Goal: Information Seeking & Learning: Learn about a topic

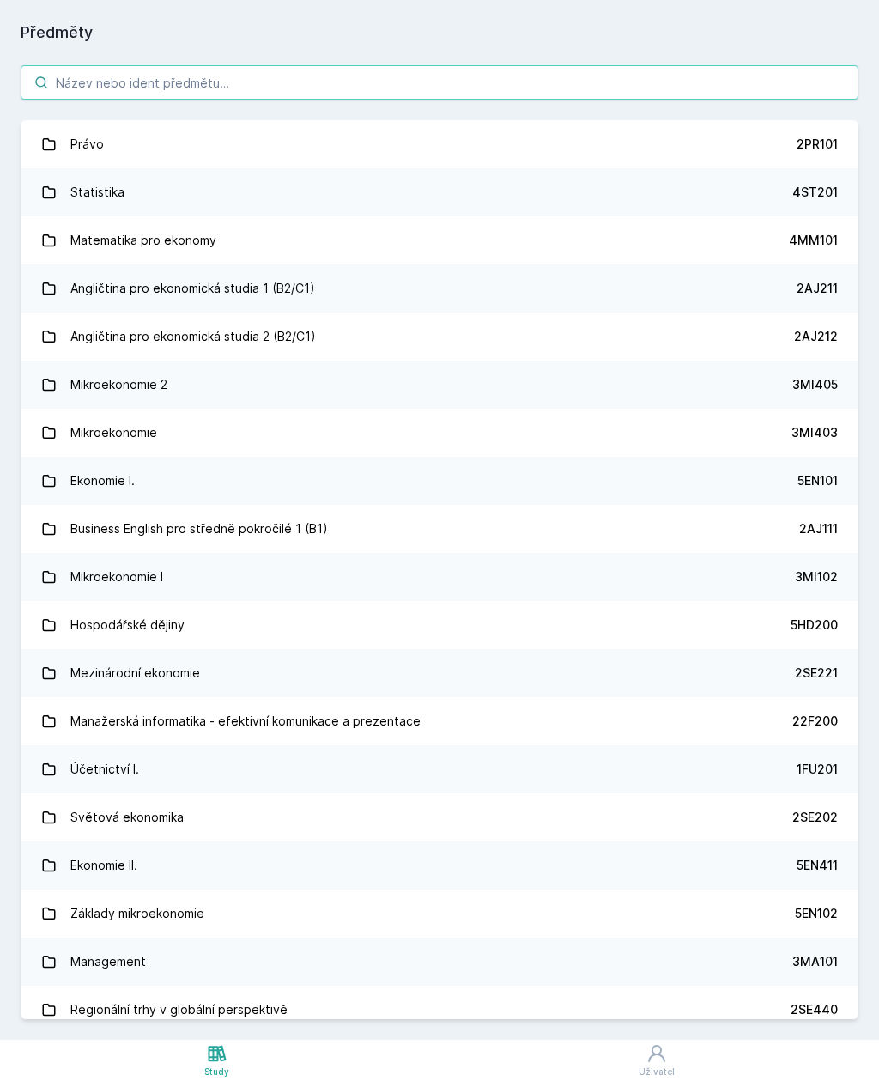
click at [431, 80] on input "search" at bounding box center [440, 82] width 838 height 34
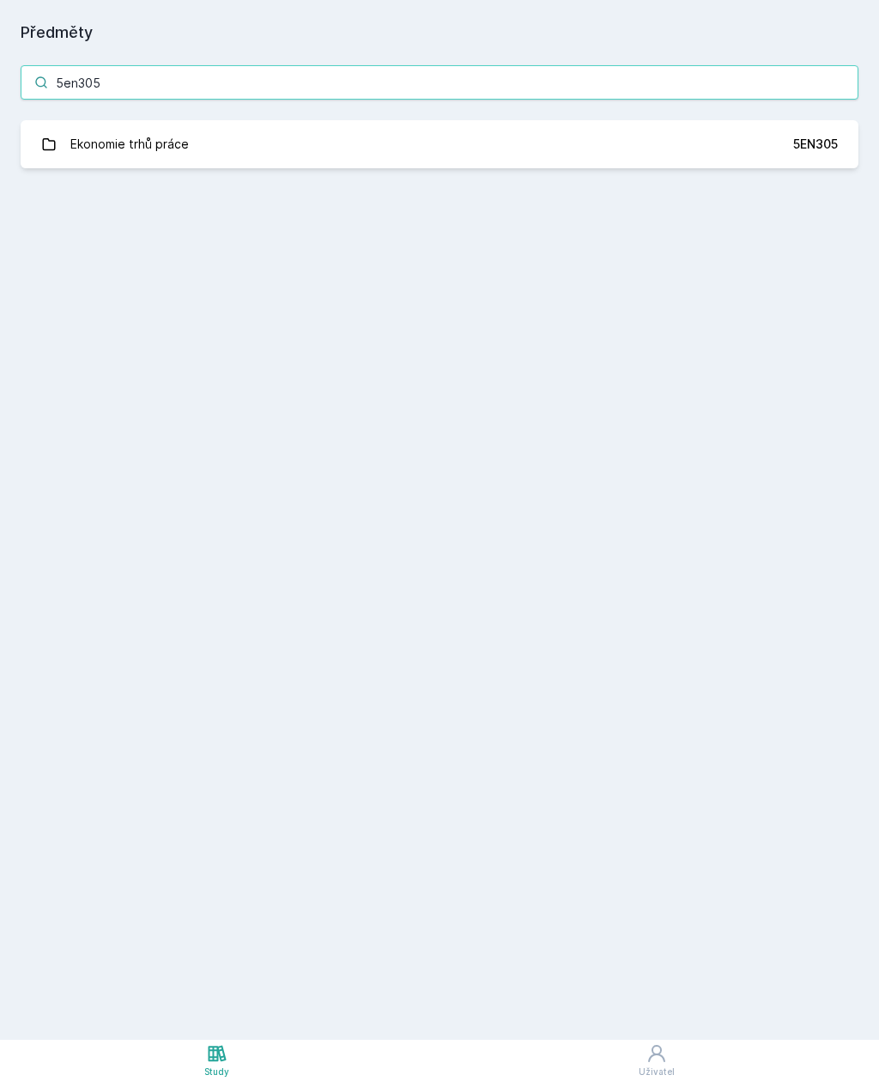
type input "5en305"
click at [538, 149] on link "Ekonomie trhů práce 5EN305" at bounding box center [440, 144] width 838 height 48
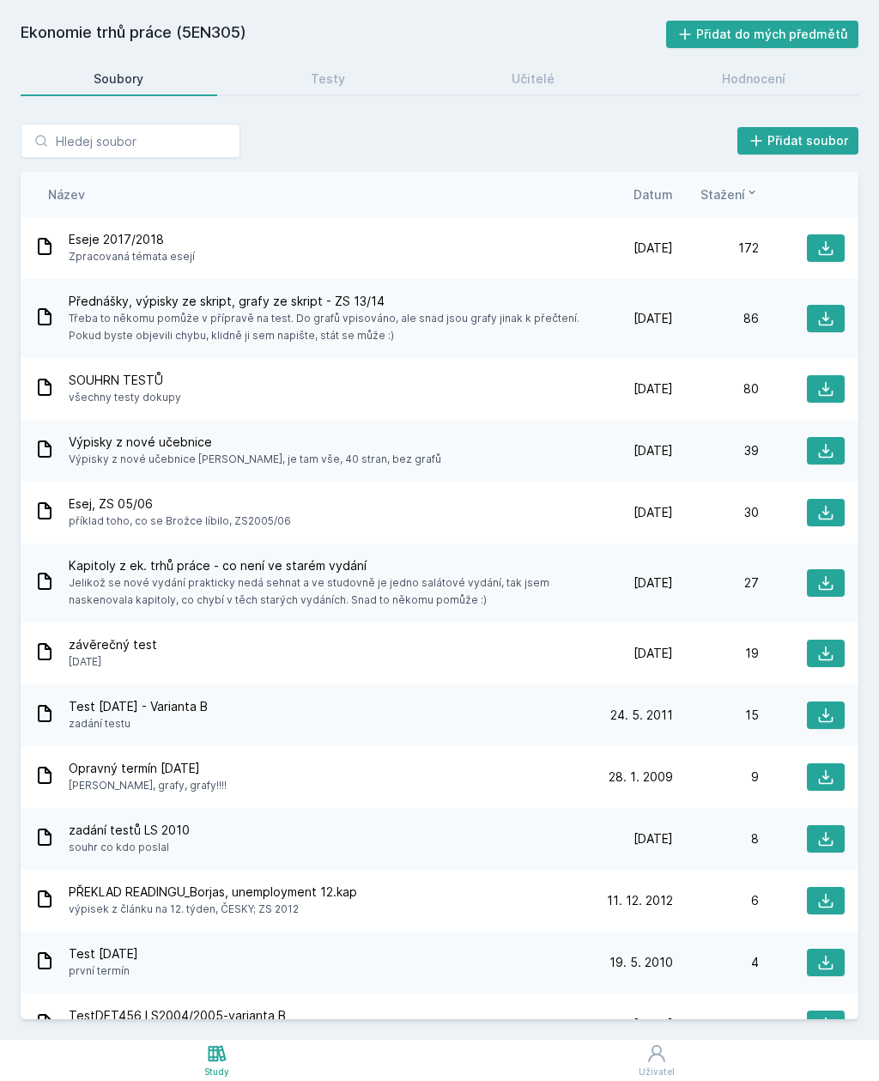
click at [663, 201] on span "Datum" at bounding box center [654, 194] width 40 height 18
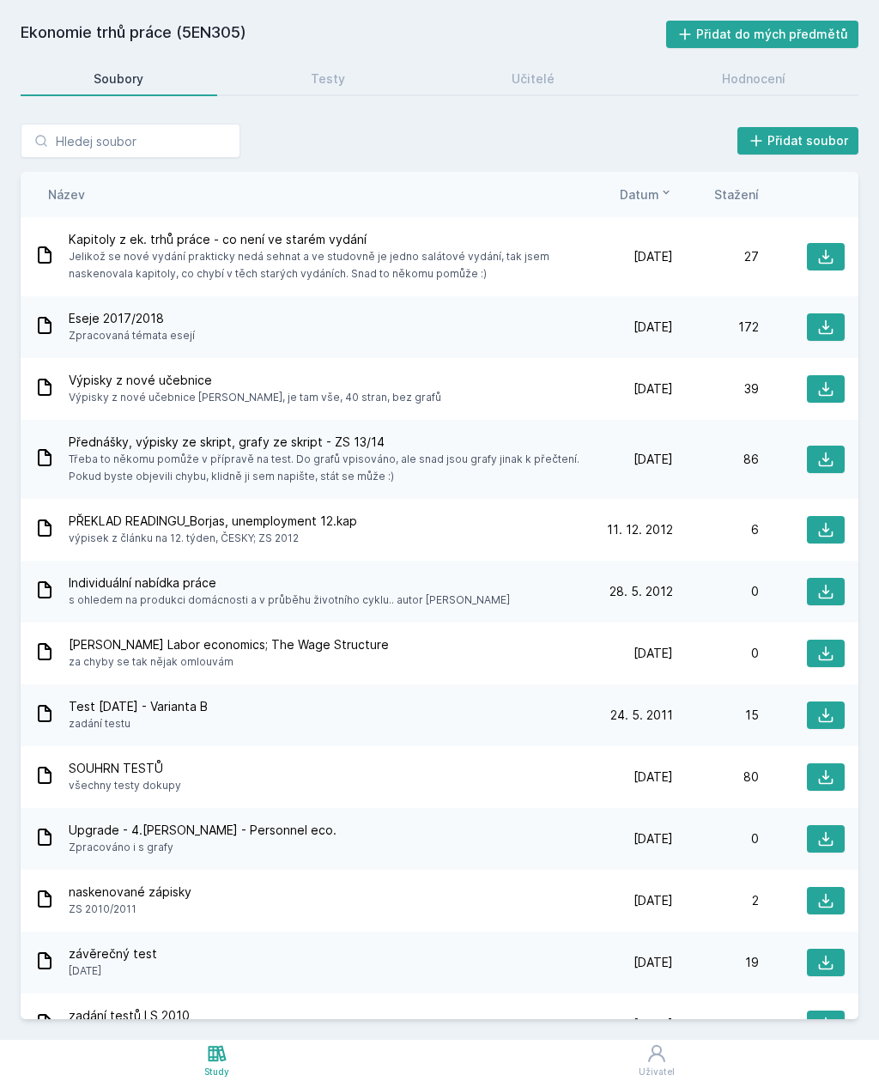
click at [771, 70] on div "Hodnocení" at bounding box center [754, 78] width 64 height 17
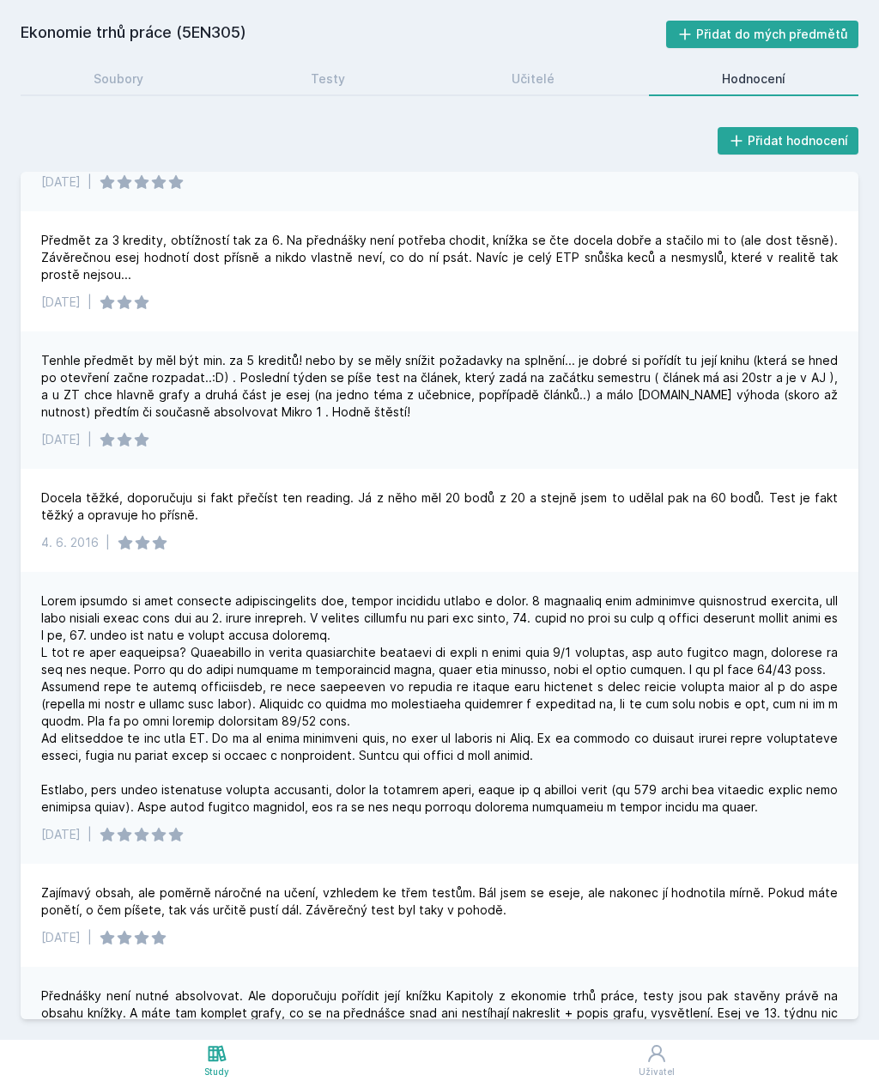
scroll to position [1028, 0]
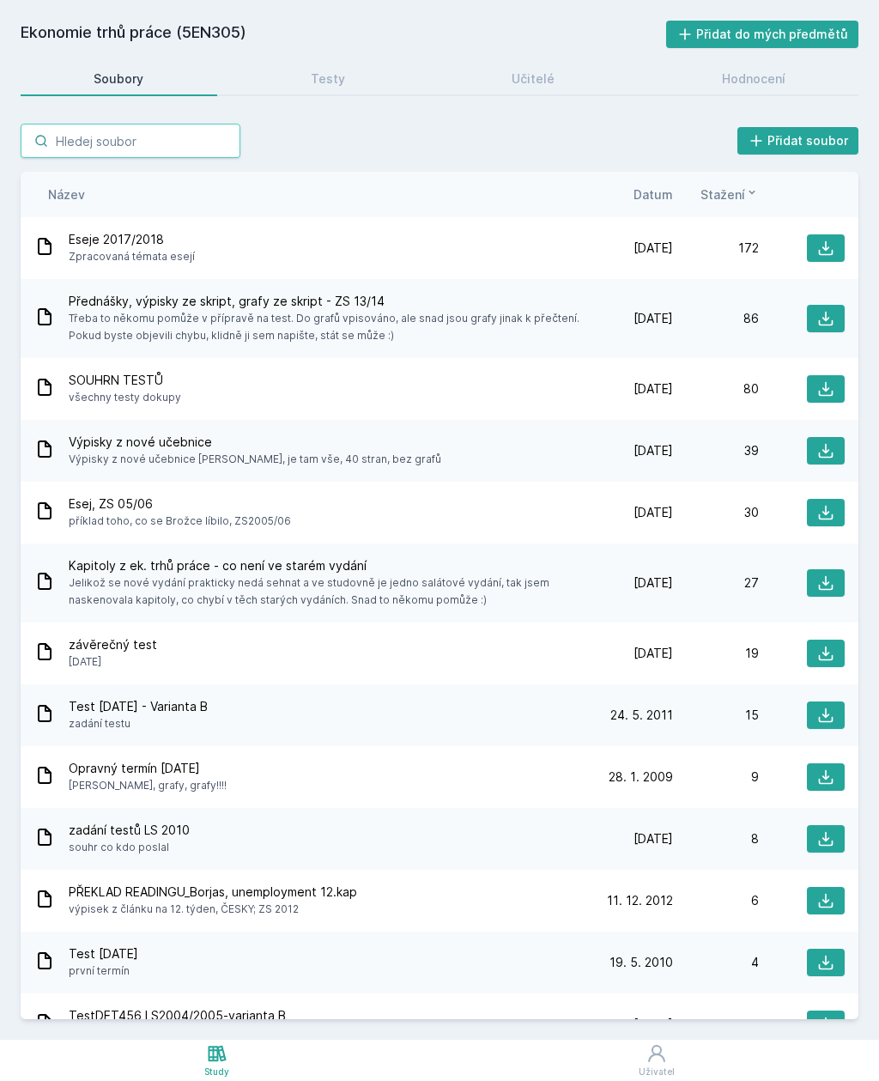
click at [148, 124] on input "search" at bounding box center [131, 141] width 220 height 34
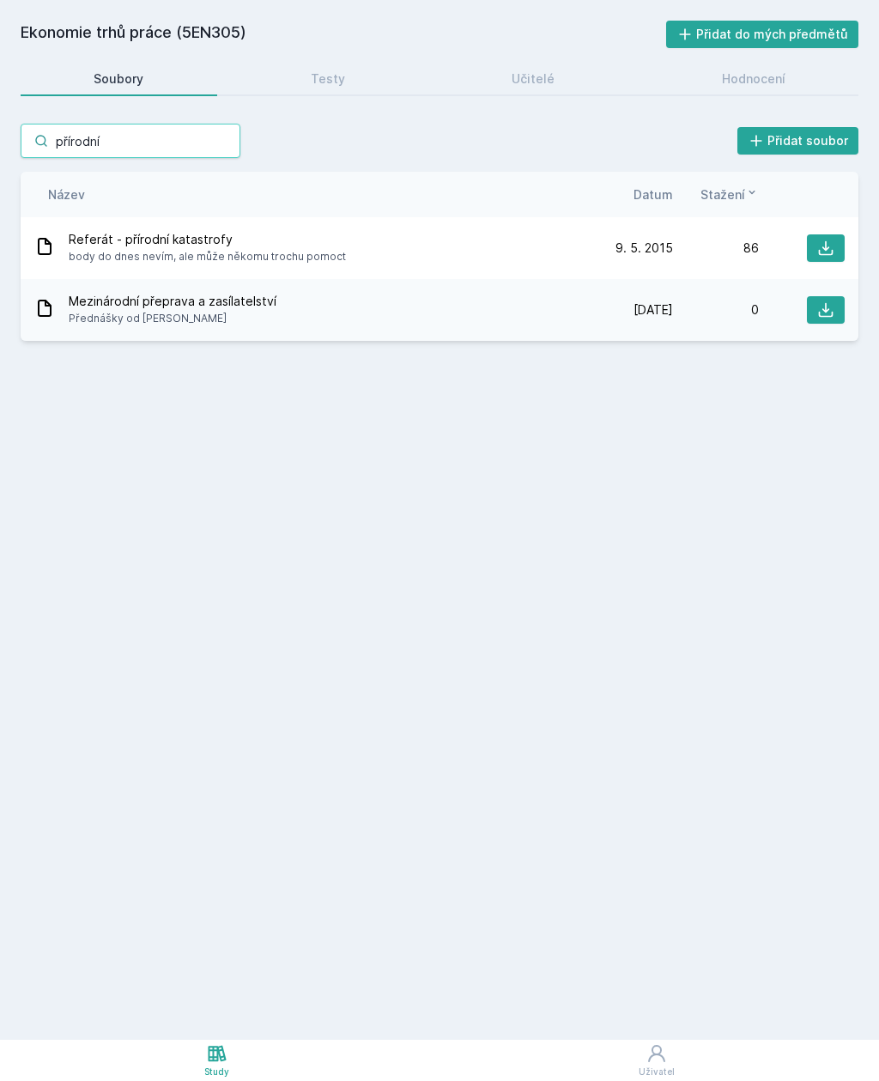
type input "přírodní"
click at [125, 70] on div "Soubory" at bounding box center [119, 78] width 50 height 17
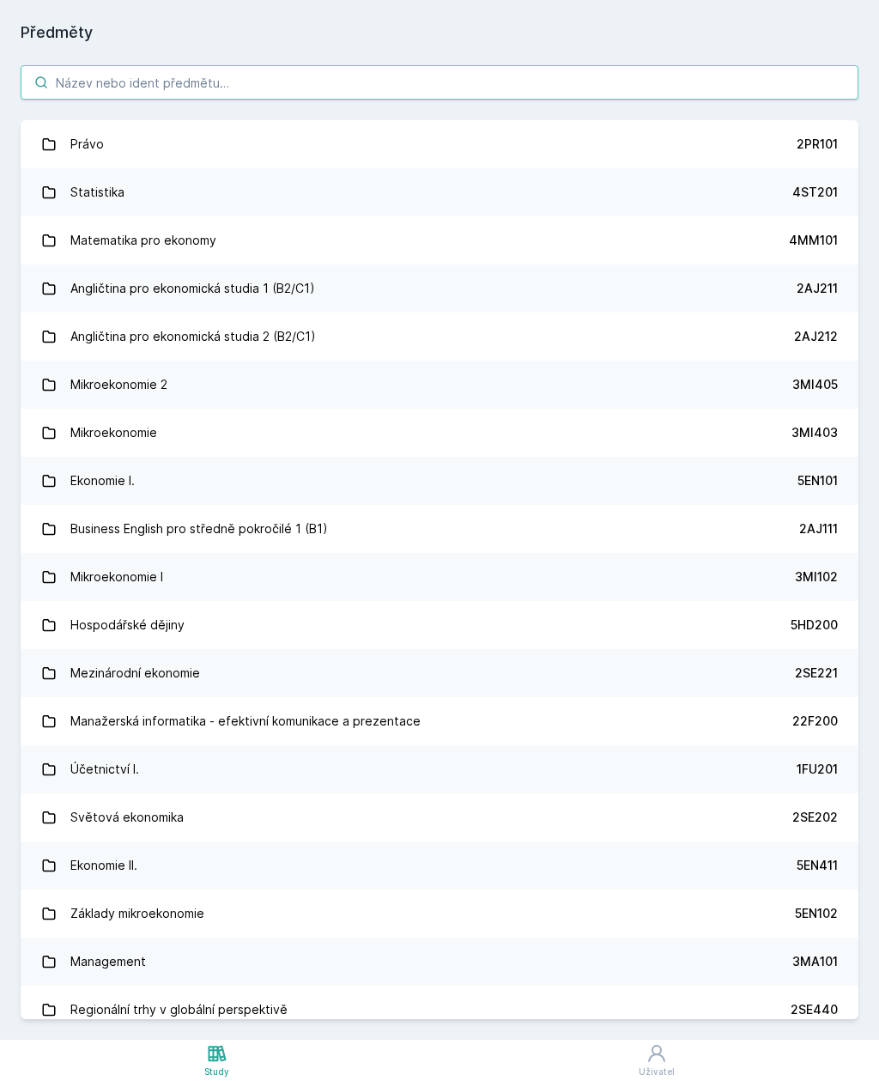
click at [132, 65] on input "search" at bounding box center [440, 82] width 838 height 34
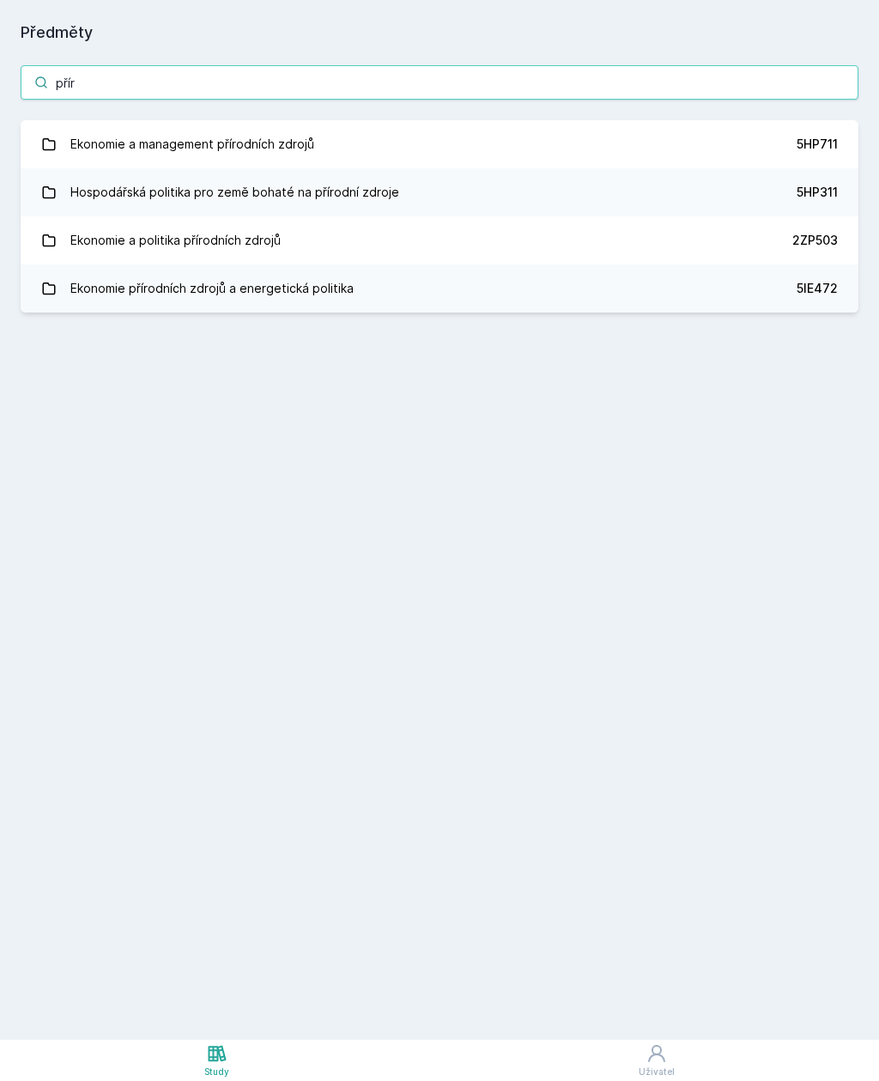
type input "příro"
click at [831, 184] on div "5HP311" at bounding box center [817, 192] width 41 height 17
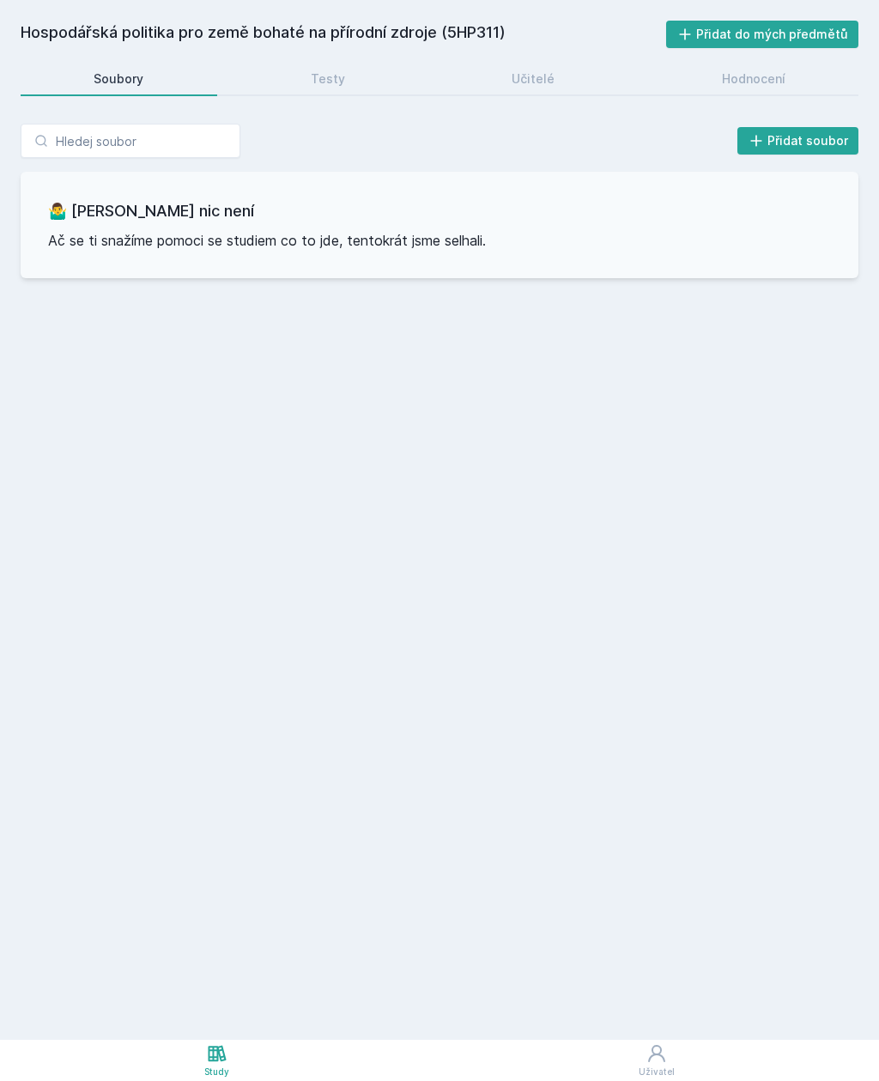
click at [777, 70] on div "Hodnocení" at bounding box center [754, 78] width 64 height 17
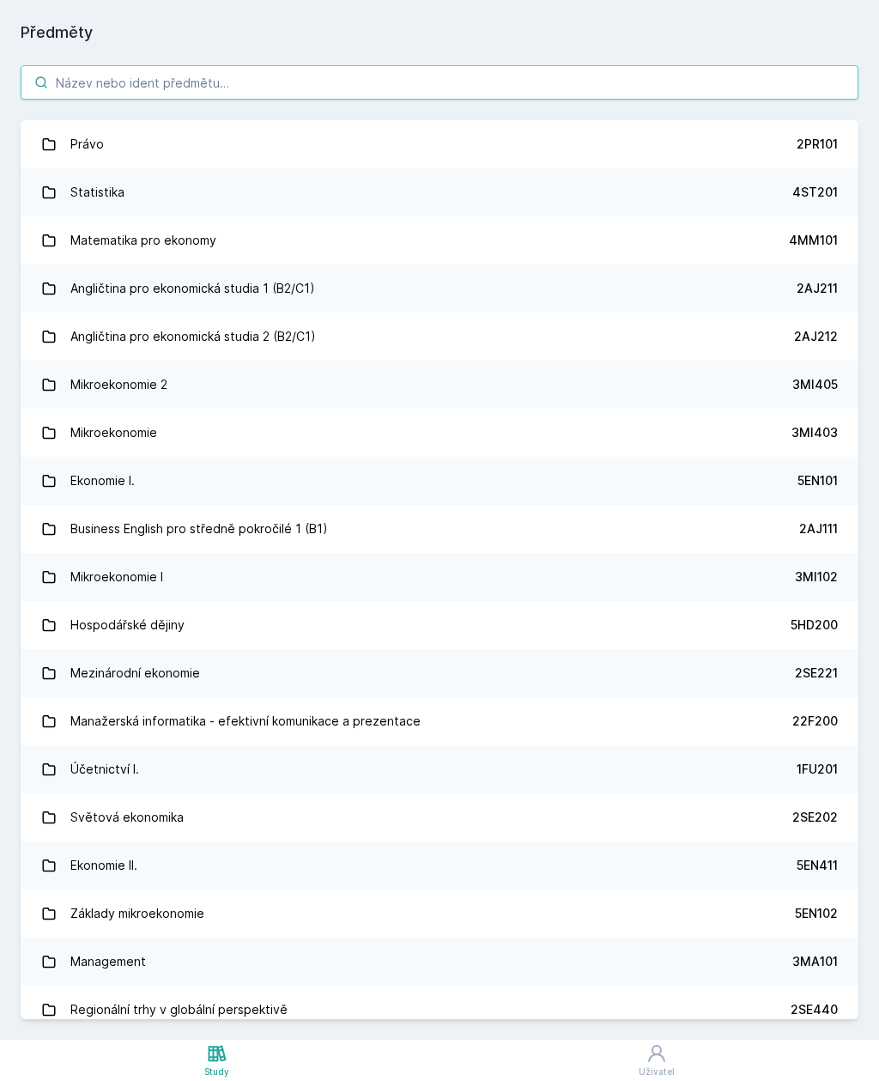
click at [359, 65] on input "search" at bounding box center [440, 82] width 838 height 34
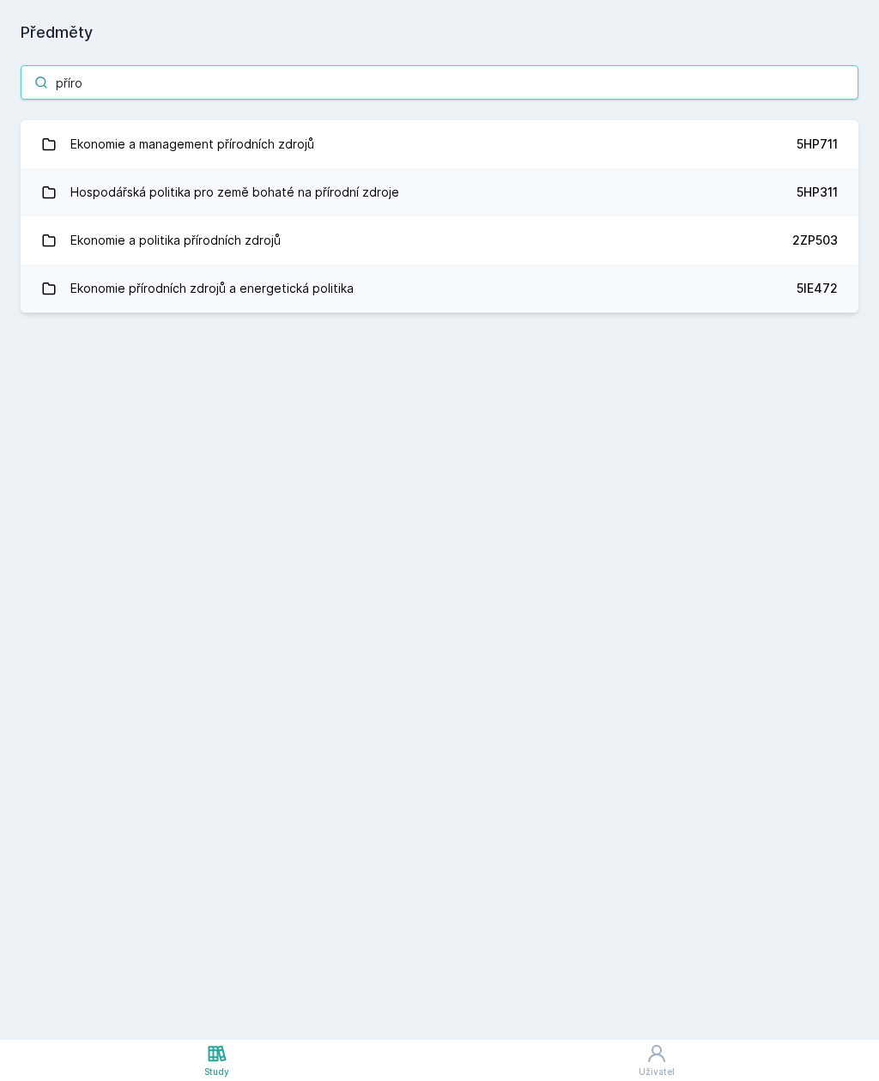
type input "přírod"
click at [520, 65] on input "přírod" at bounding box center [440, 82] width 838 height 34
